Goal: Task Accomplishment & Management: Complete application form

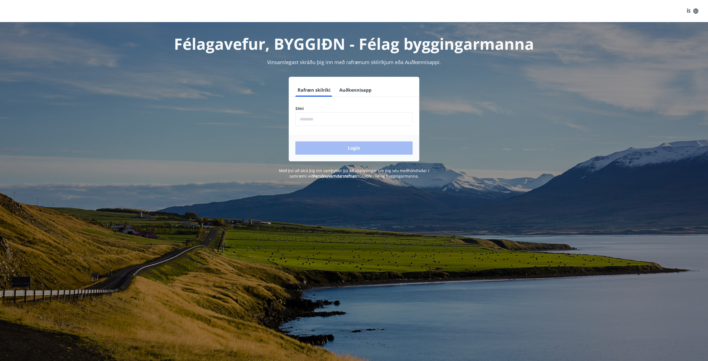
click at [311, 117] on input "phone" at bounding box center [353, 120] width 117 height 14
type input "********"
click at [347, 146] on button "Login" at bounding box center [353, 148] width 117 height 13
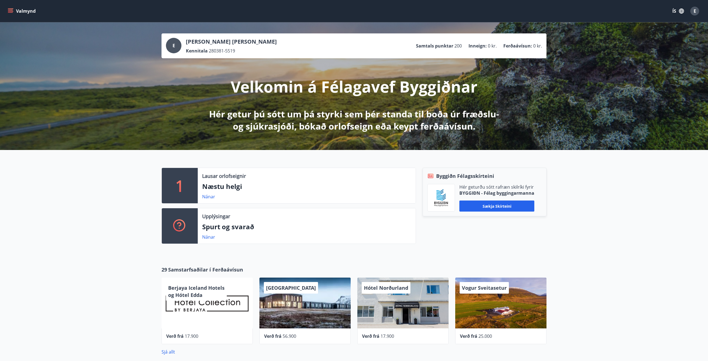
click at [8, 11] on icon "menu" at bounding box center [11, 11] width 6 height 6
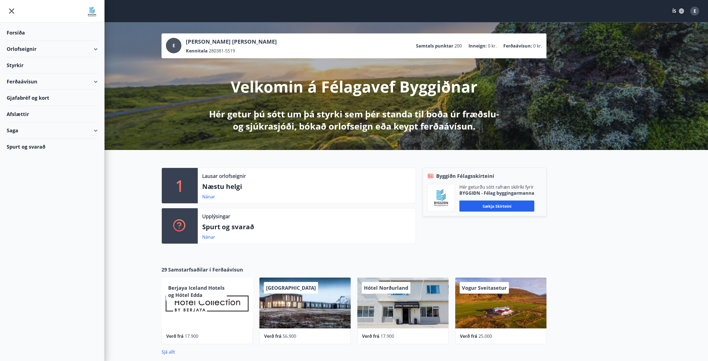
click at [21, 67] on div "Styrkir" at bounding box center [52, 65] width 91 height 16
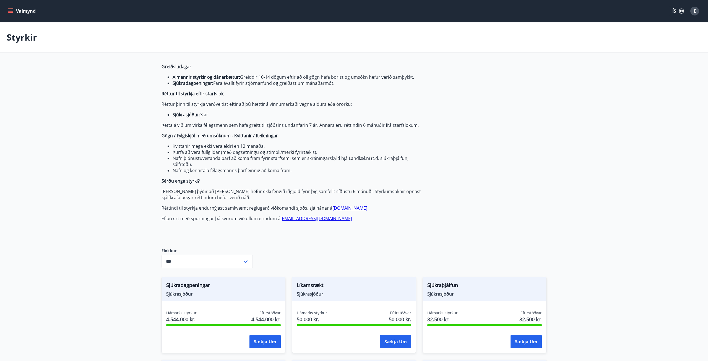
type input "***"
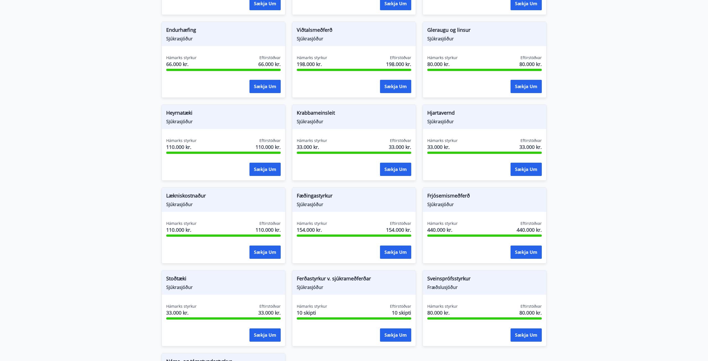
scroll to position [460, 0]
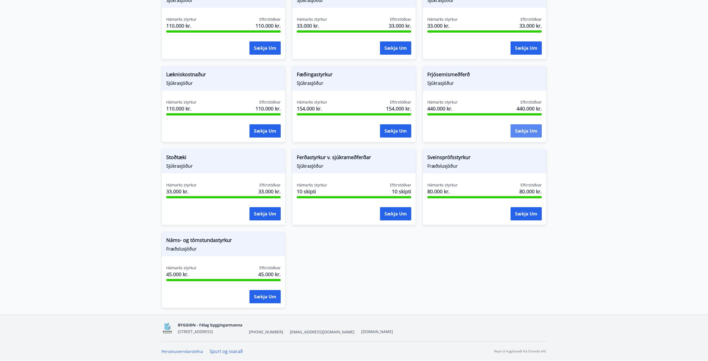
click at [534, 131] on button "Sækja um" at bounding box center [526, 130] width 31 height 13
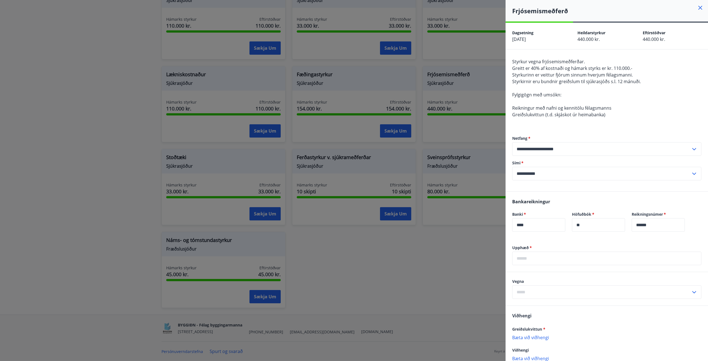
click at [538, 291] on input "text" at bounding box center [601, 293] width 179 height 14
click at [530, 304] on li "Meðferð 1" at bounding box center [606, 304] width 189 height 10
type input "*********"
click at [528, 337] on p "Bæta við viðhengi" at bounding box center [606, 338] width 189 height 6
click at [535, 263] on input "text" at bounding box center [606, 259] width 189 height 14
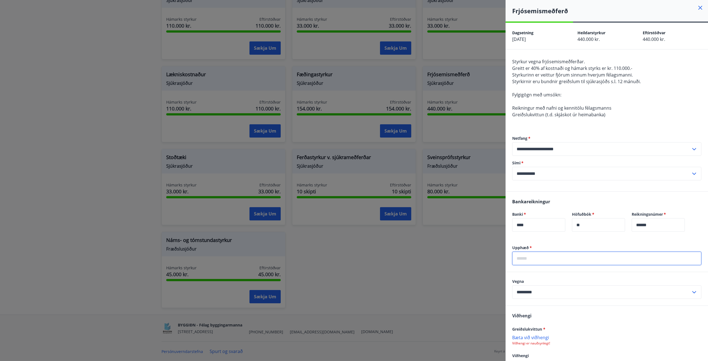
click at [535, 263] on input "text" at bounding box center [606, 259] width 189 height 14
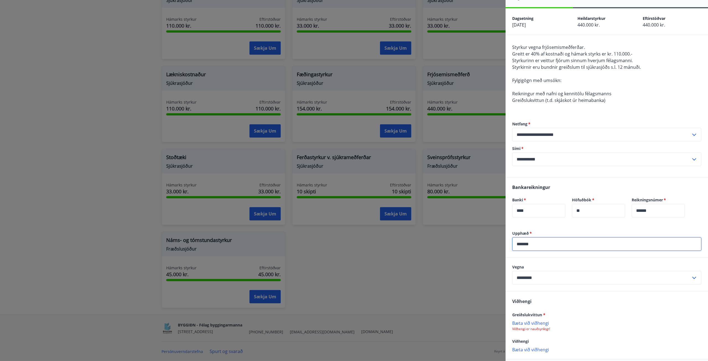
scroll to position [40, 0]
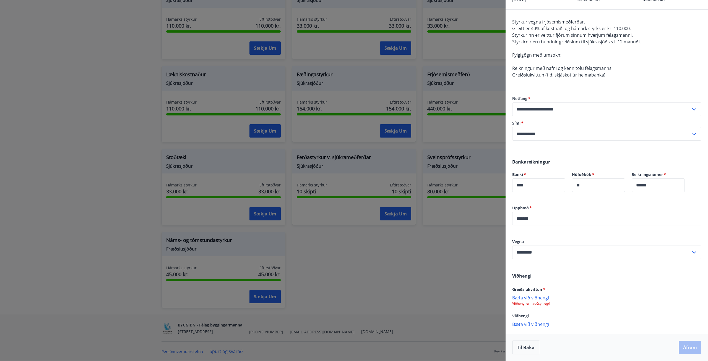
click at [533, 300] on p "Bæta við viðhengi" at bounding box center [606, 298] width 189 height 6
click at [545, 298] on p "Bæta við viðhengi" at bounding box center [606, 298] width 189 height 6
click at [690, 347] on button "Áfram" at bounding box center [690, 347] width 23 height 13
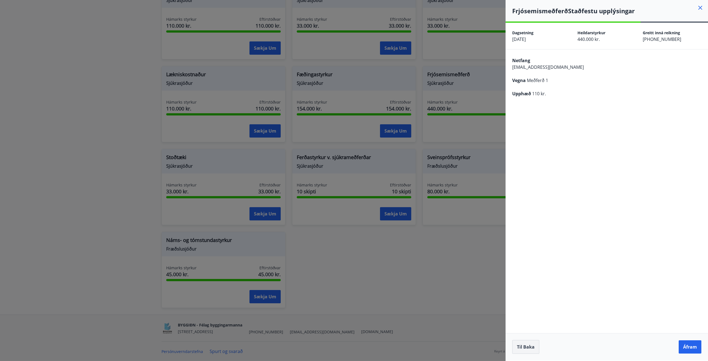
click at [525, 345] on button "Til baka" at bounding box center [525, 347] width 27 height 14
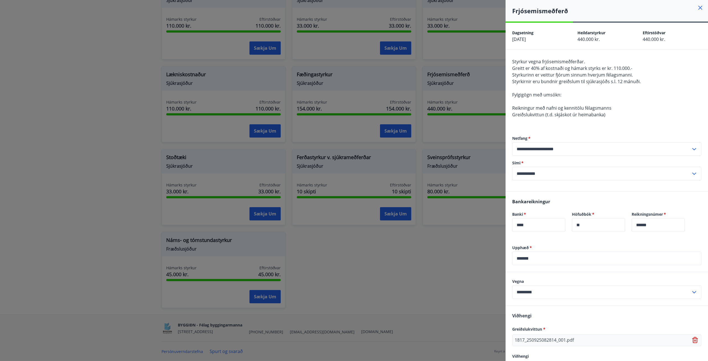
click at [525, 257] on input "*******" at bounding box center [606, 259] width 189 height 14
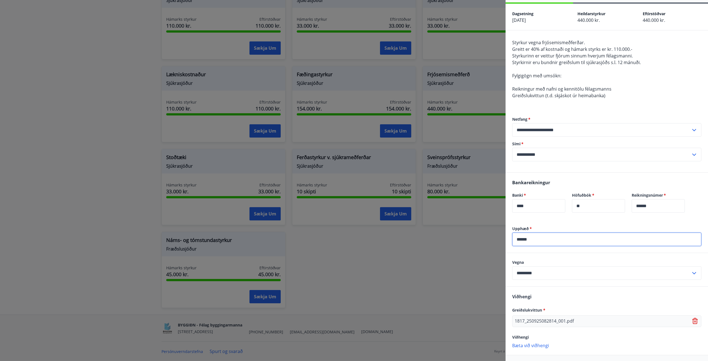
scroll to position [40, 0]
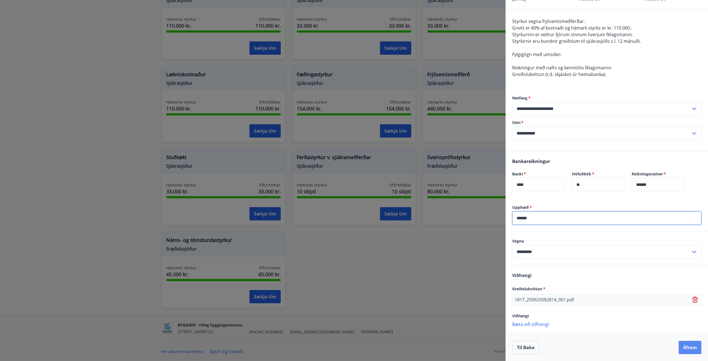
type input "******"
click at [689, 348] on button "Áfram" at bounding box center [690, 347] width 23 height 13
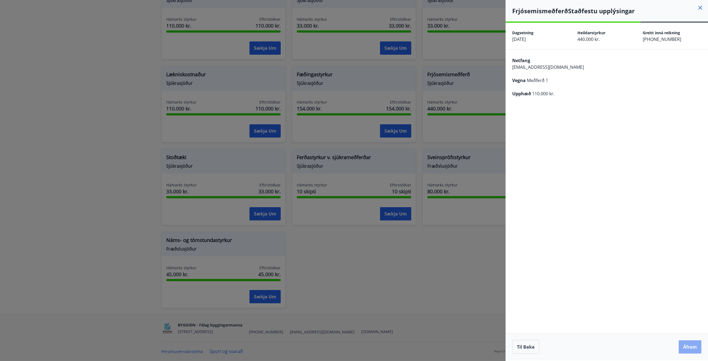
click at [690, 347] on button "Áfram" at bounding box center [690, 347] width 23 height 13
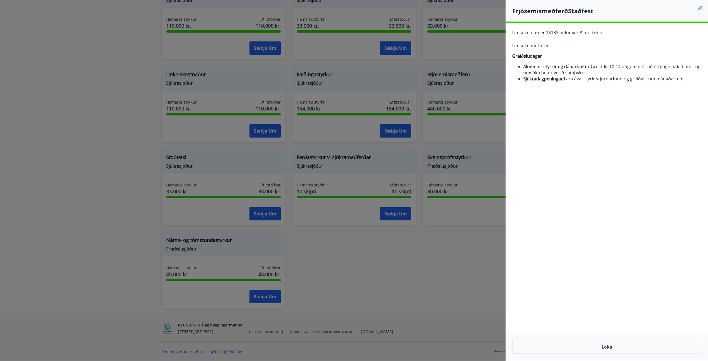
click at [699, 1] on div "Frjósemismeðferð Staðfest" at bounding box center [607, 11] width 202 height 22
click at [698, 4] on icon at bounding box center [700, 7] width 7 height 7
